Goal: Navigation & Orientation: Find specific page/section

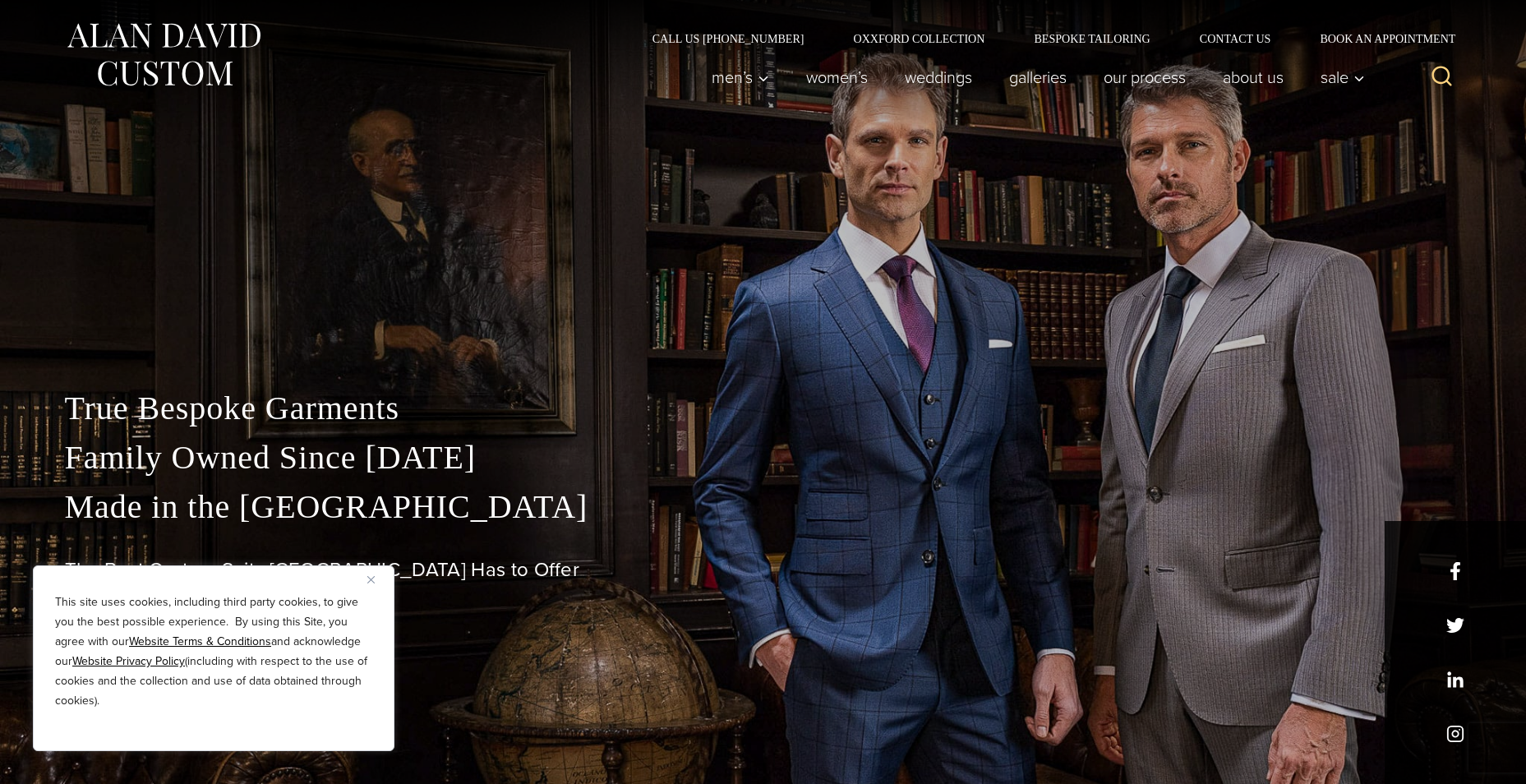
click at [371, 575] on button "Close" at bounding box center [377, 578] width 20 height 20
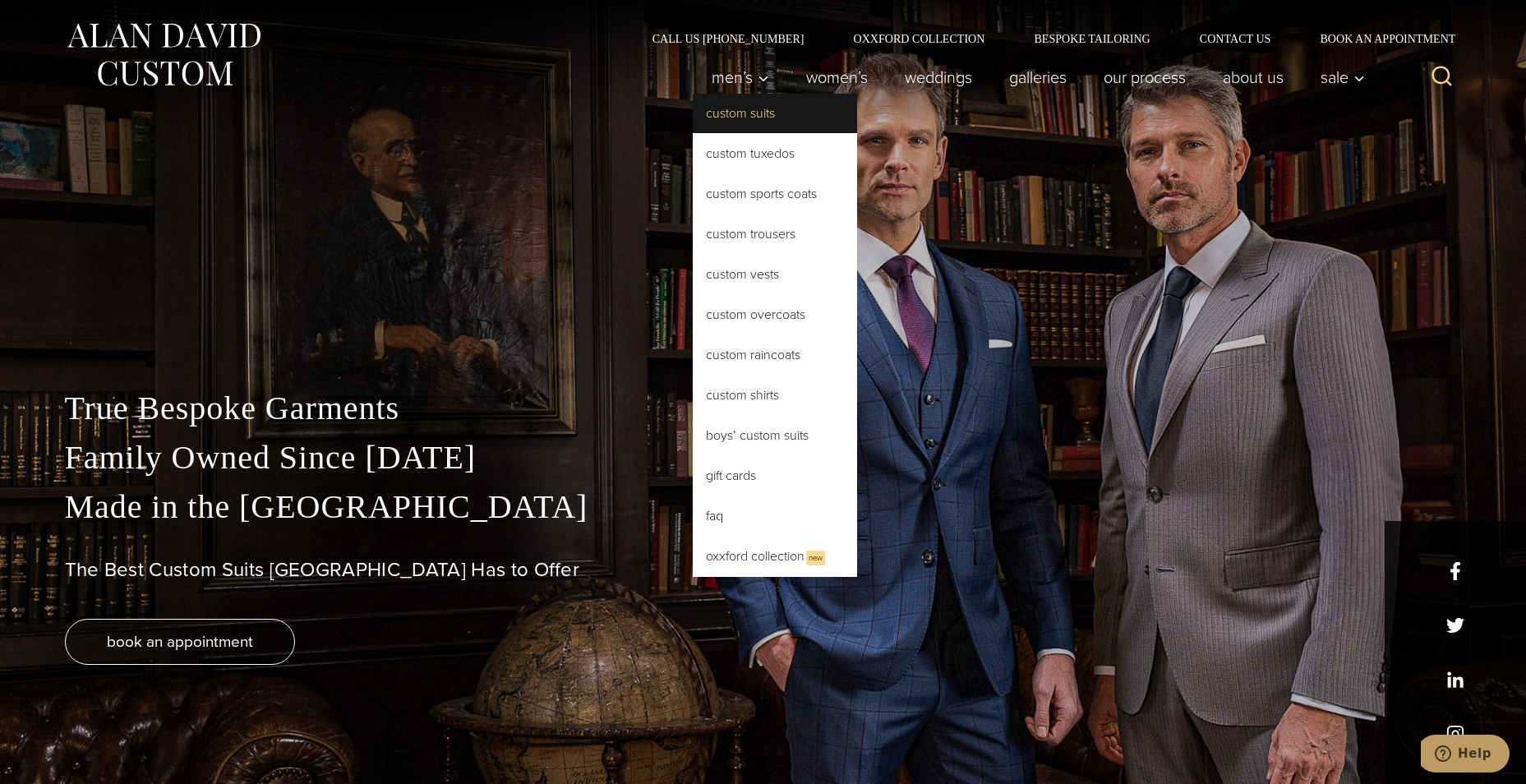
click at [716, 114] on link "Custom Suits" at bounding box center [774, 113] width 164 height 39
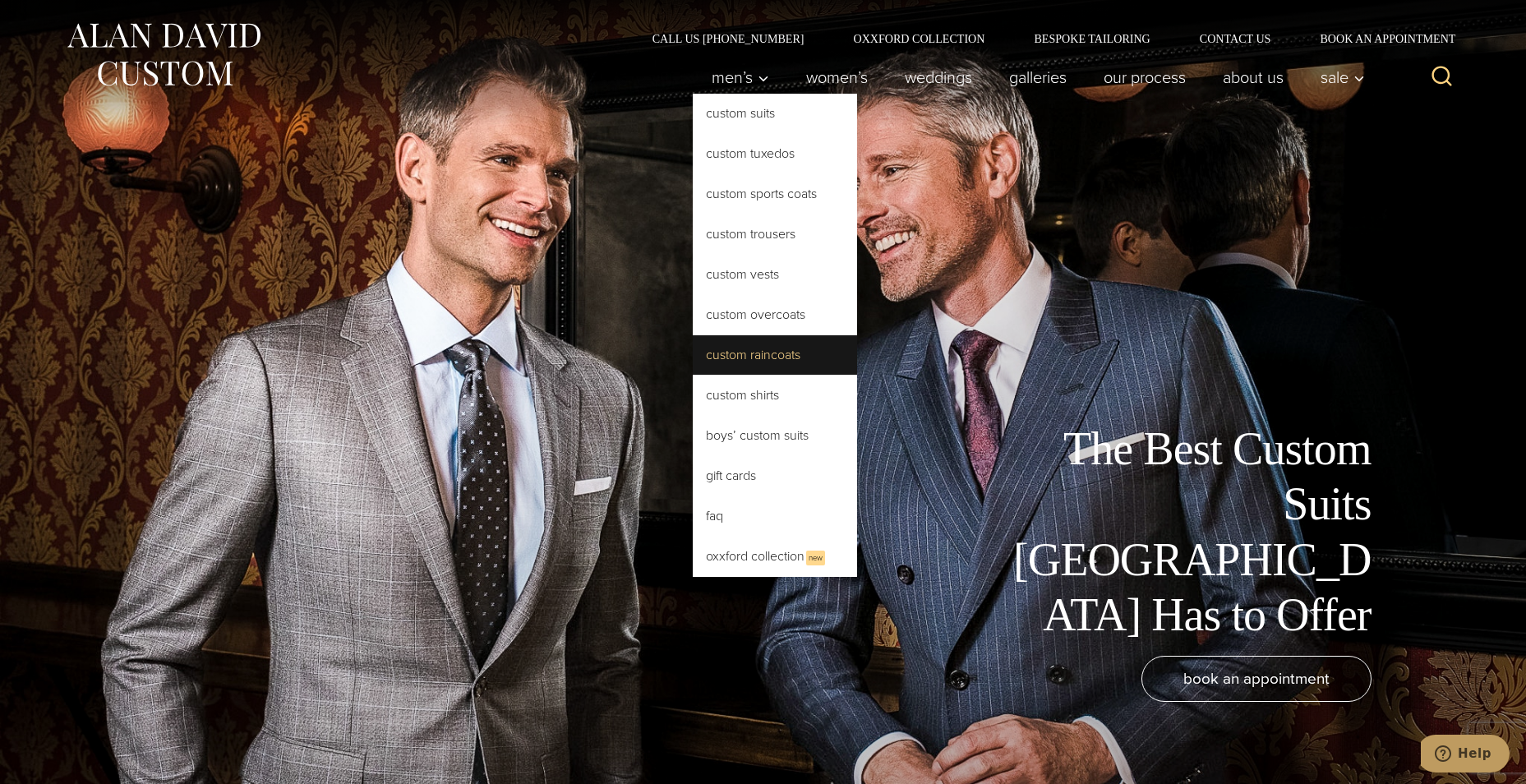
click at [733, 353] on link "Custom Raincoats" at bounding box center [774, 355] width 164 height 39
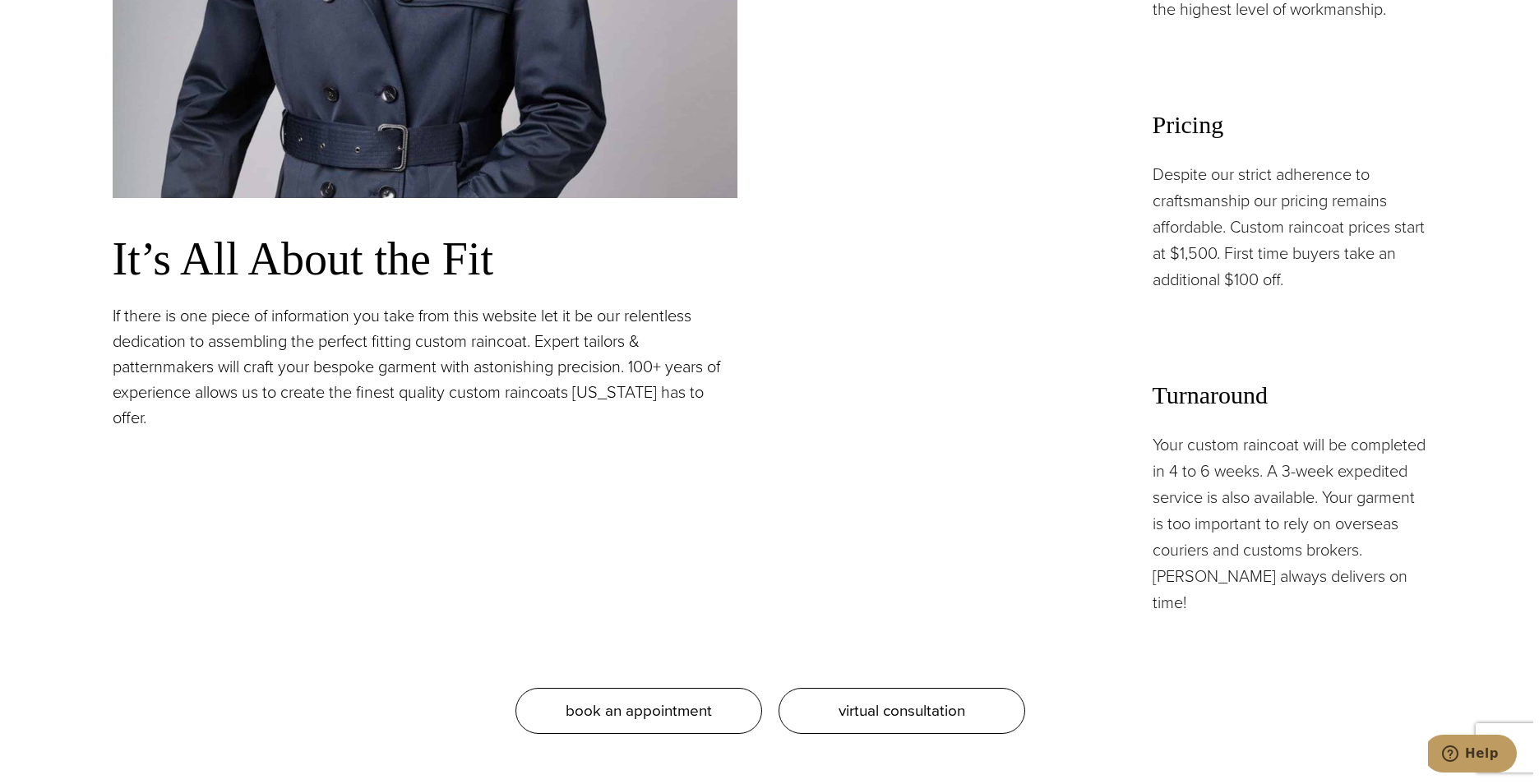
scroll to position [1479, 0]
